Goal: Information Seeking & Learning: Learn about a topic

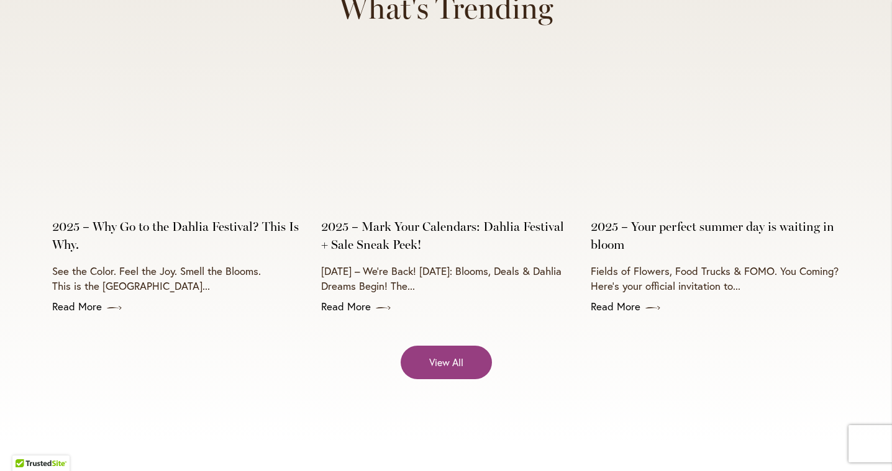
scroll to position [4923, 0]
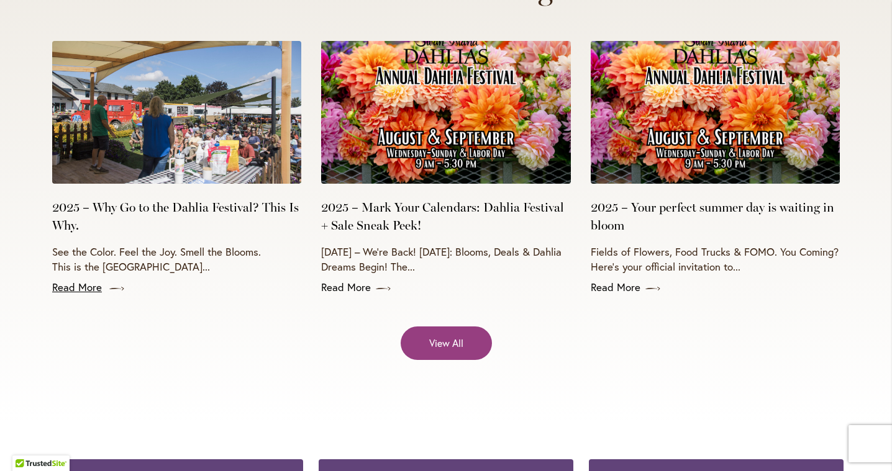
click at [83, 280] on link "Read More" at bounding box center [176, 287] width 249 height 15
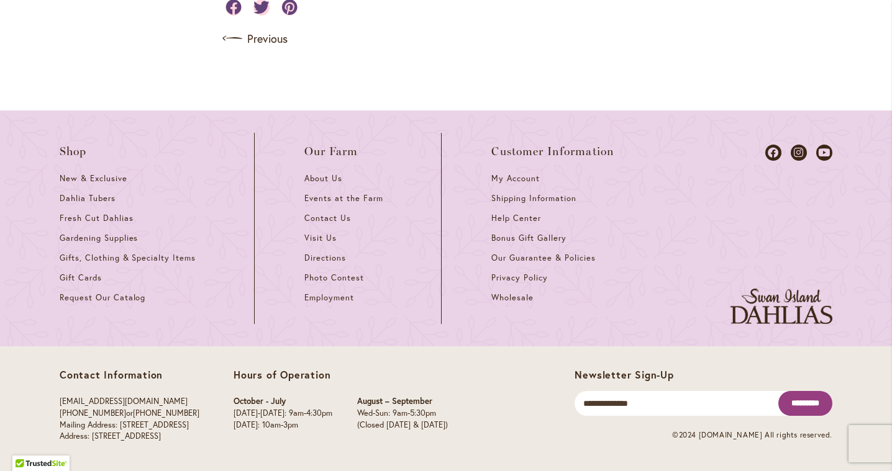
scroll to position [1407, 0]
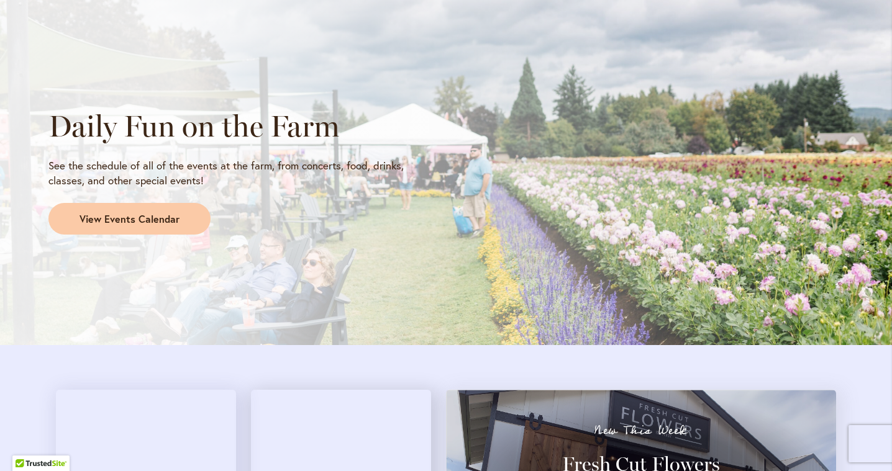
scroll to position [1074, 0]
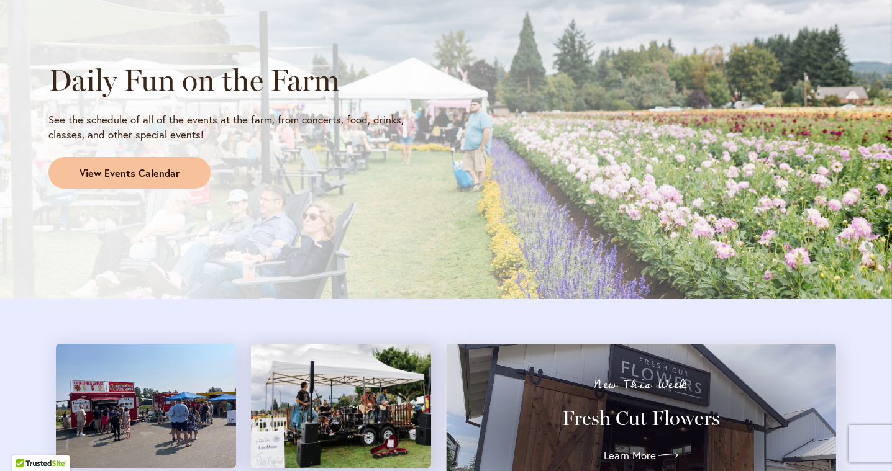
click at [148, 169] on span "View Events Calendar" at bounding box center [129, 173] width 100 height 14
click at [147, 169] on span "View Events Calendar" at bounding box center [129, 173] width 100 height 14
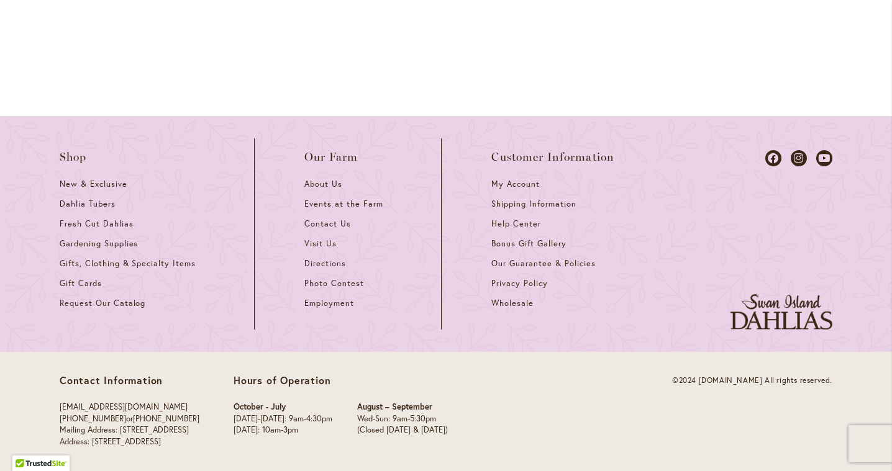
scroll to position [1812, 0]
